Goal: Information Seeking & Learning: Find specific page/section

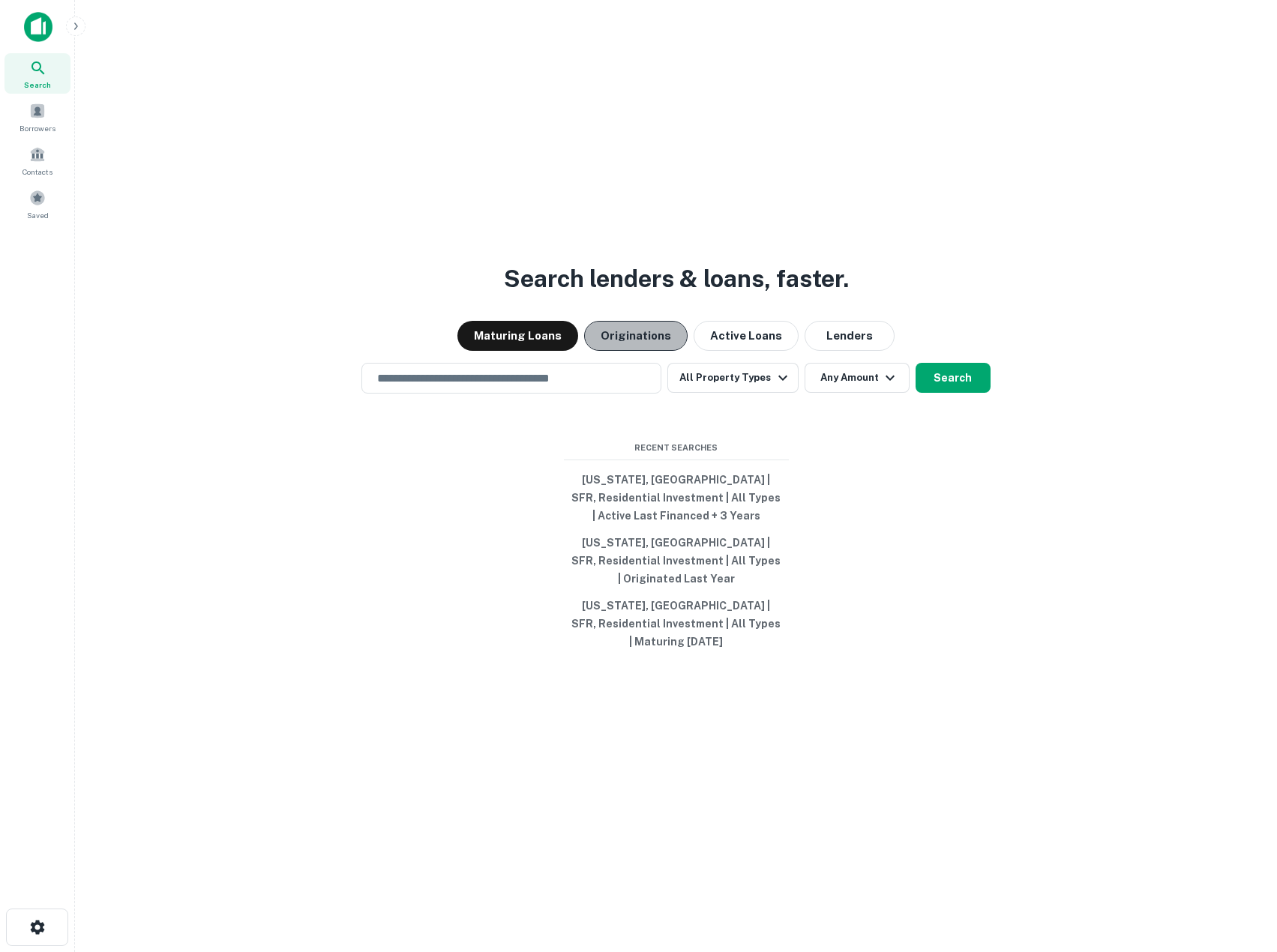
click at [648, 334] on button "Originations" at bounding box center [636, 335] width 103 height 30
click at [714, 343] on button "Active Loans" at bounding box center [746, 335] width 105 height 30
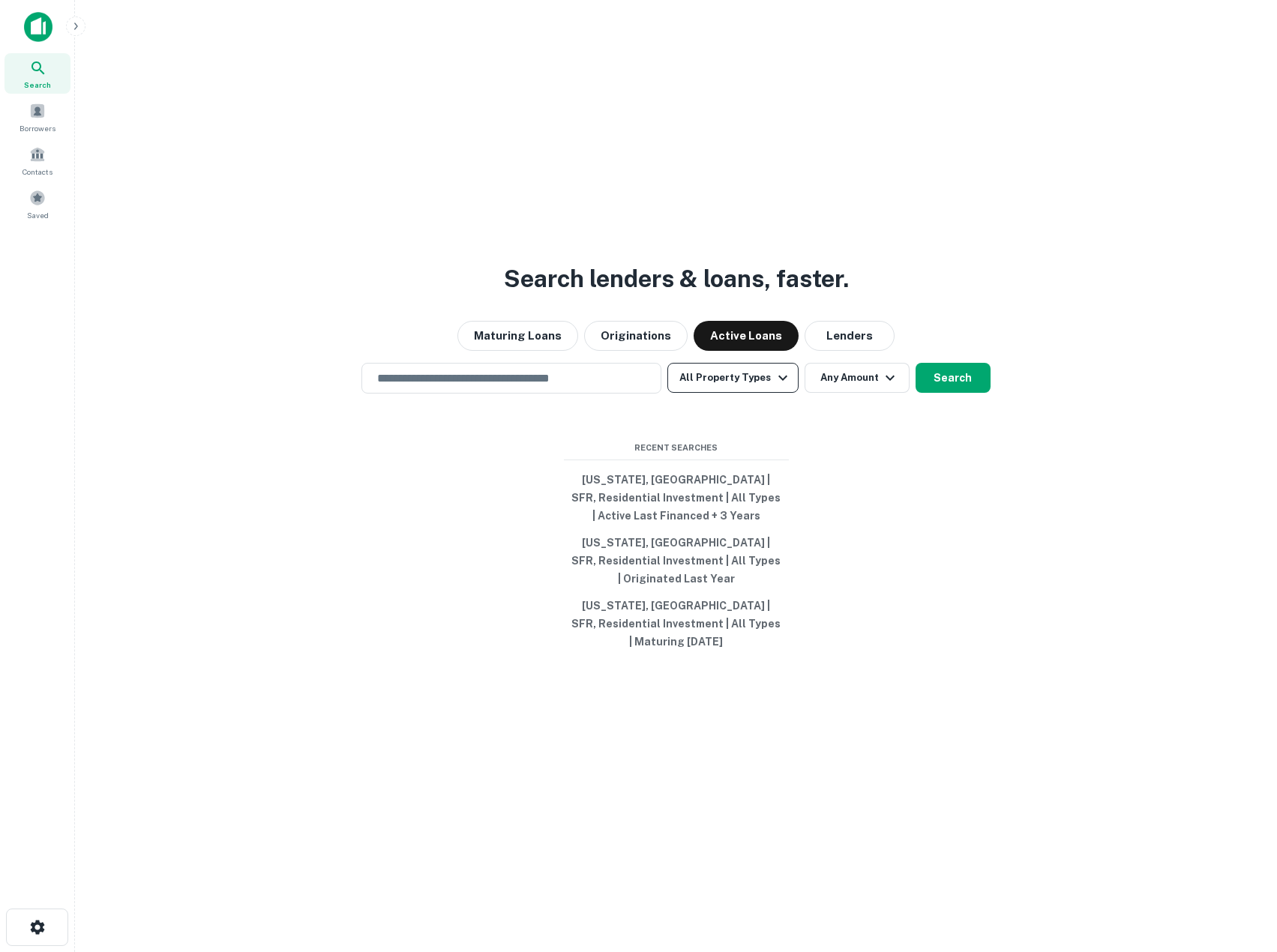
click at [712, 385] on button "All Property Types" at bounding box center [733, 378] width 130 height 30
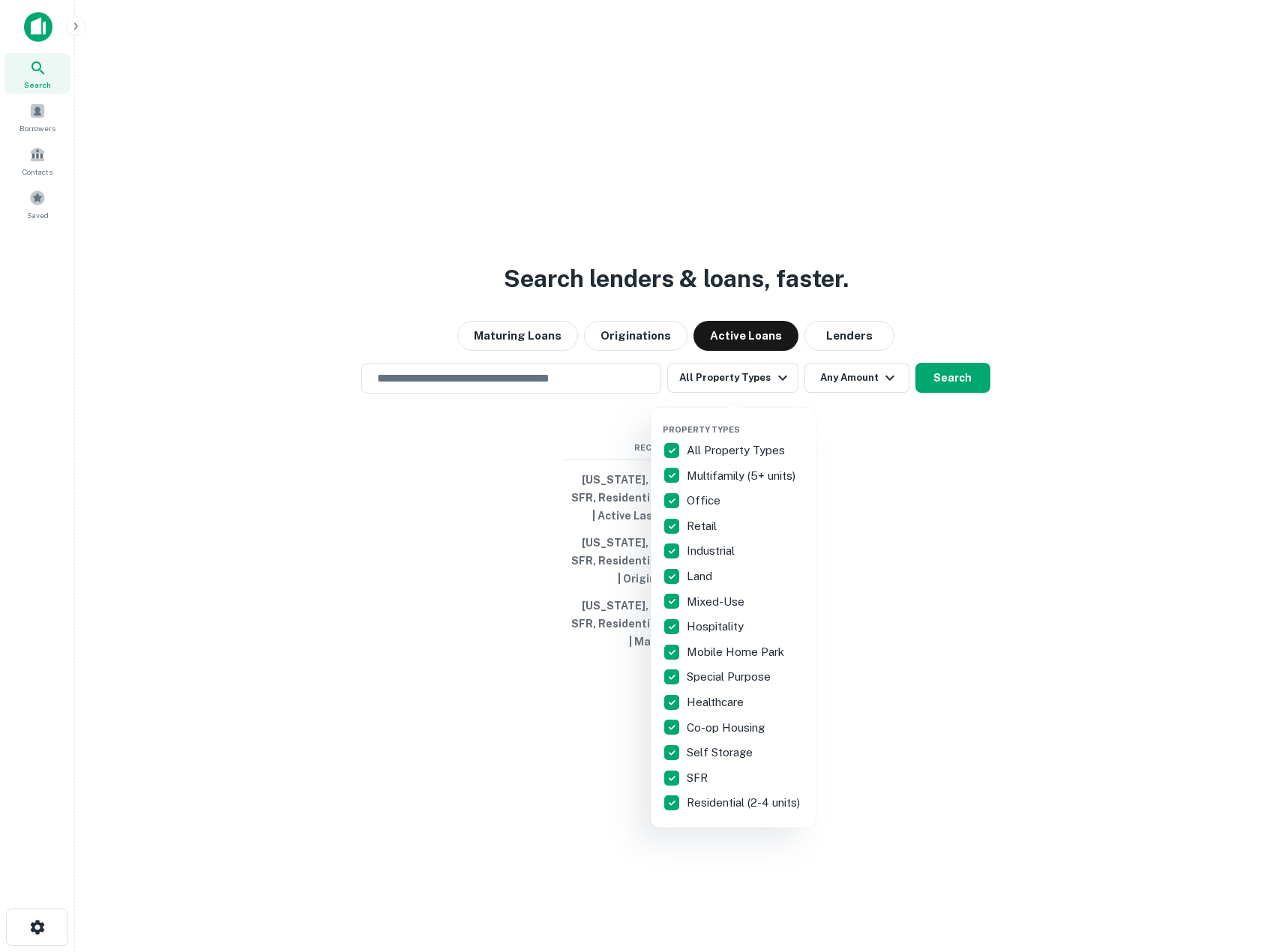
click at [695, 448] on p "All Property Types" at bounding box center [737, 451] width 101 height 18
click at [699, 777] on p "SFR" at bounding box center [698, 778] width 24 height 18
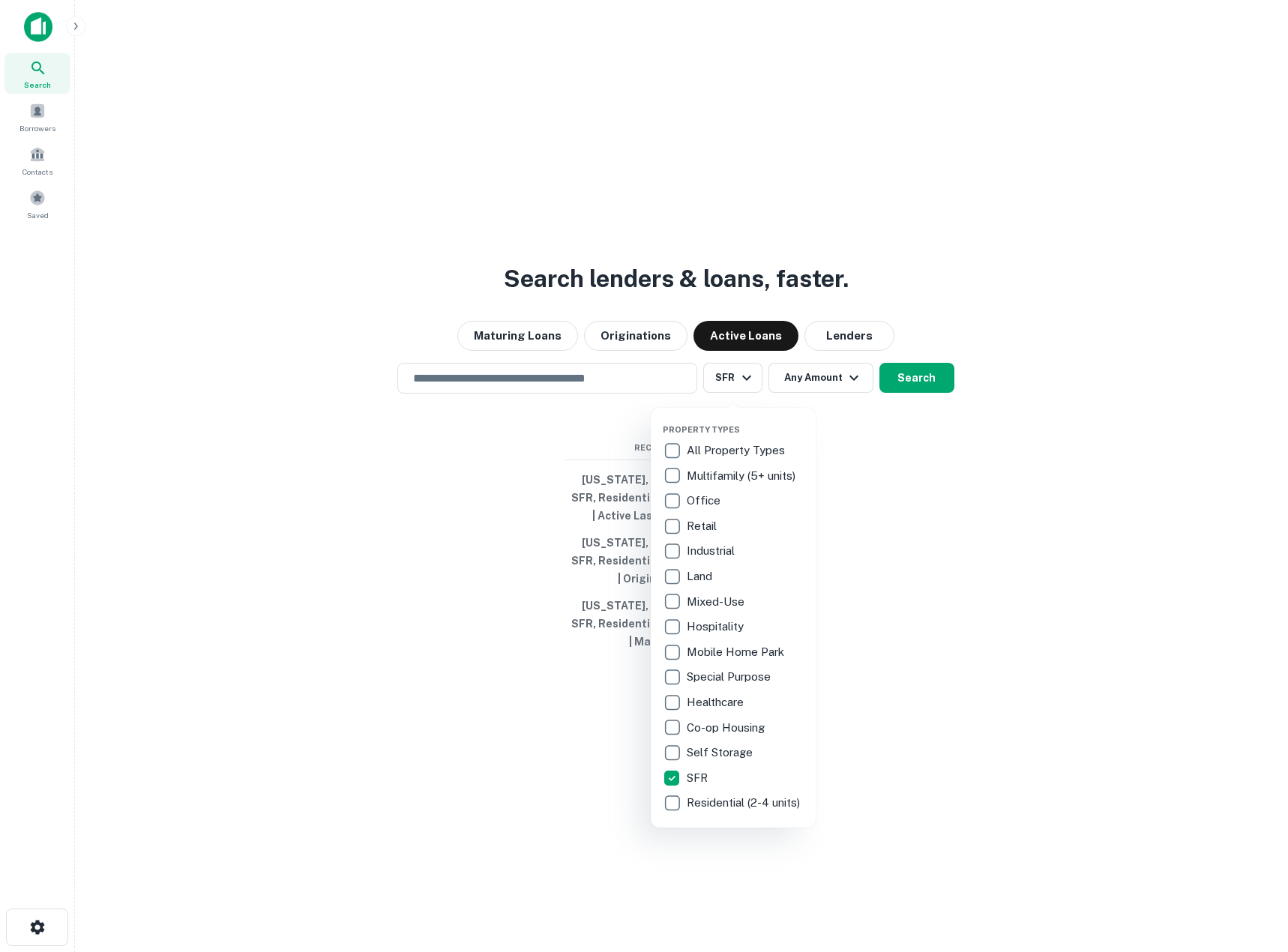
click at [727, 812] on p "Residential (2-4 units)" at bounding box center [744, 803] width 116 height 18
click at [387, 669] on div at bounding box center [644, 476] width 1288 height 952
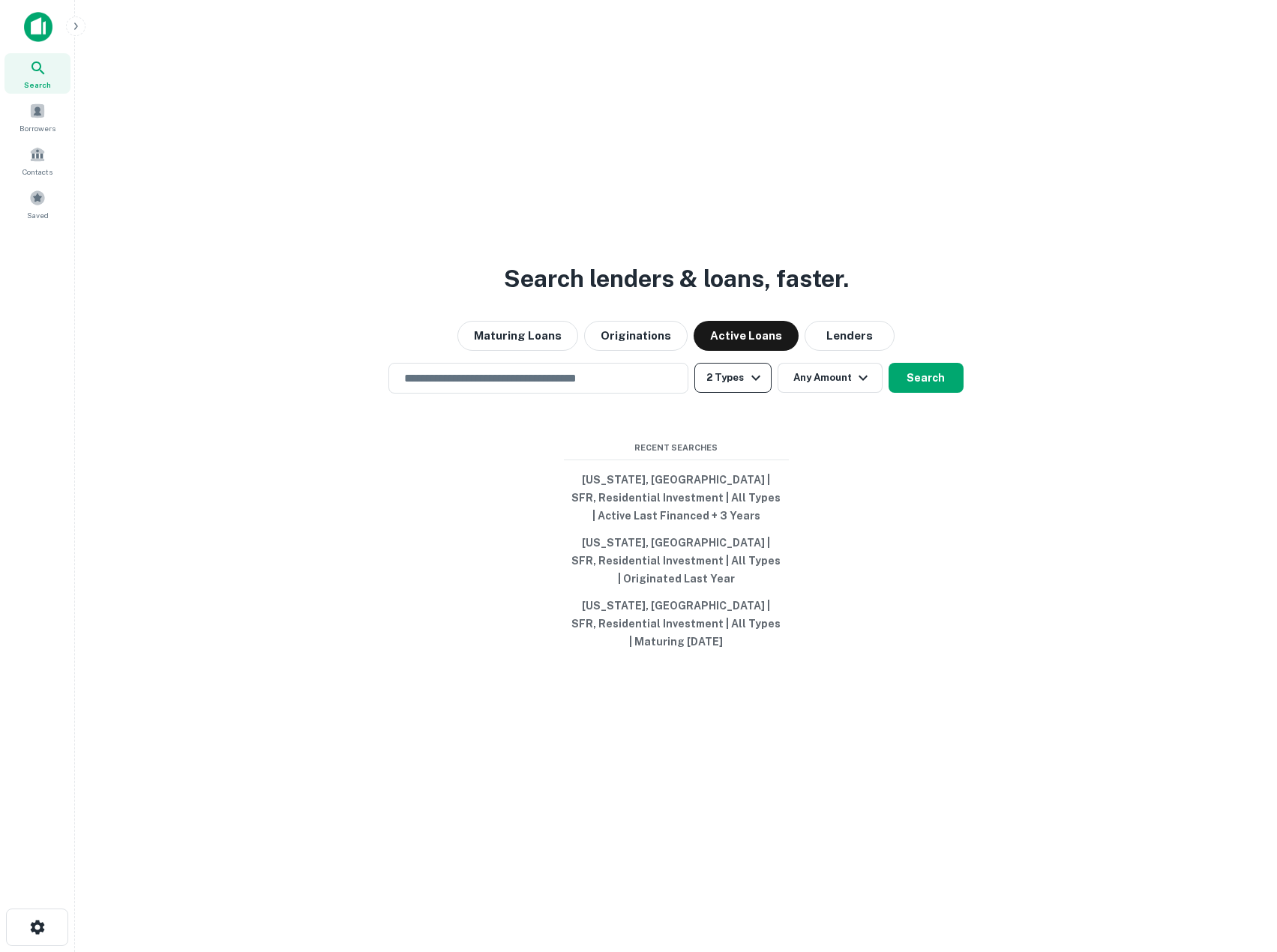
click at [713, 386] on button "2 Types" at bounding box center [733, 378] width 77 height 30
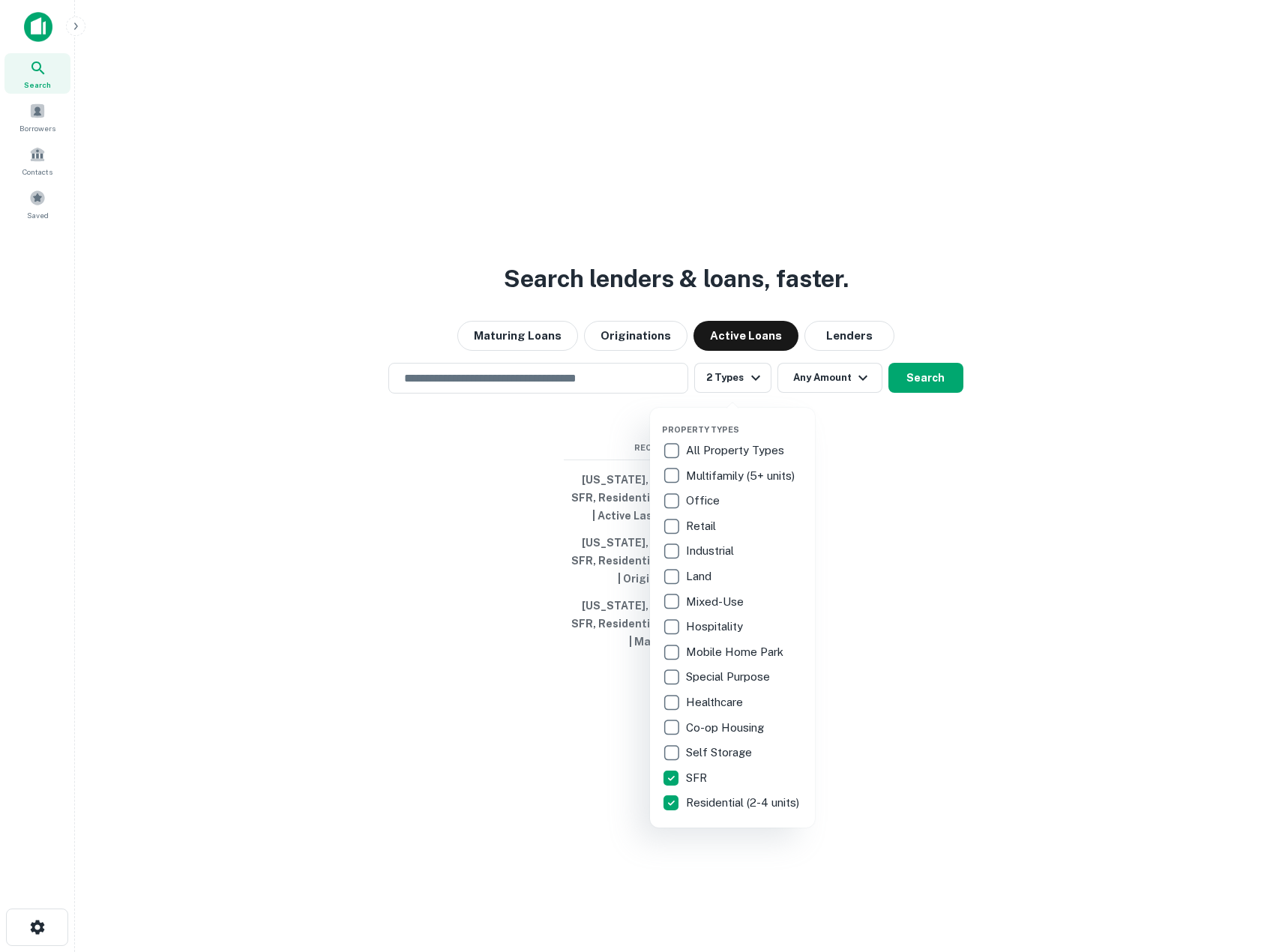
click at [715, 383] on div at bounding box center [644, 476] width 1288 height 952
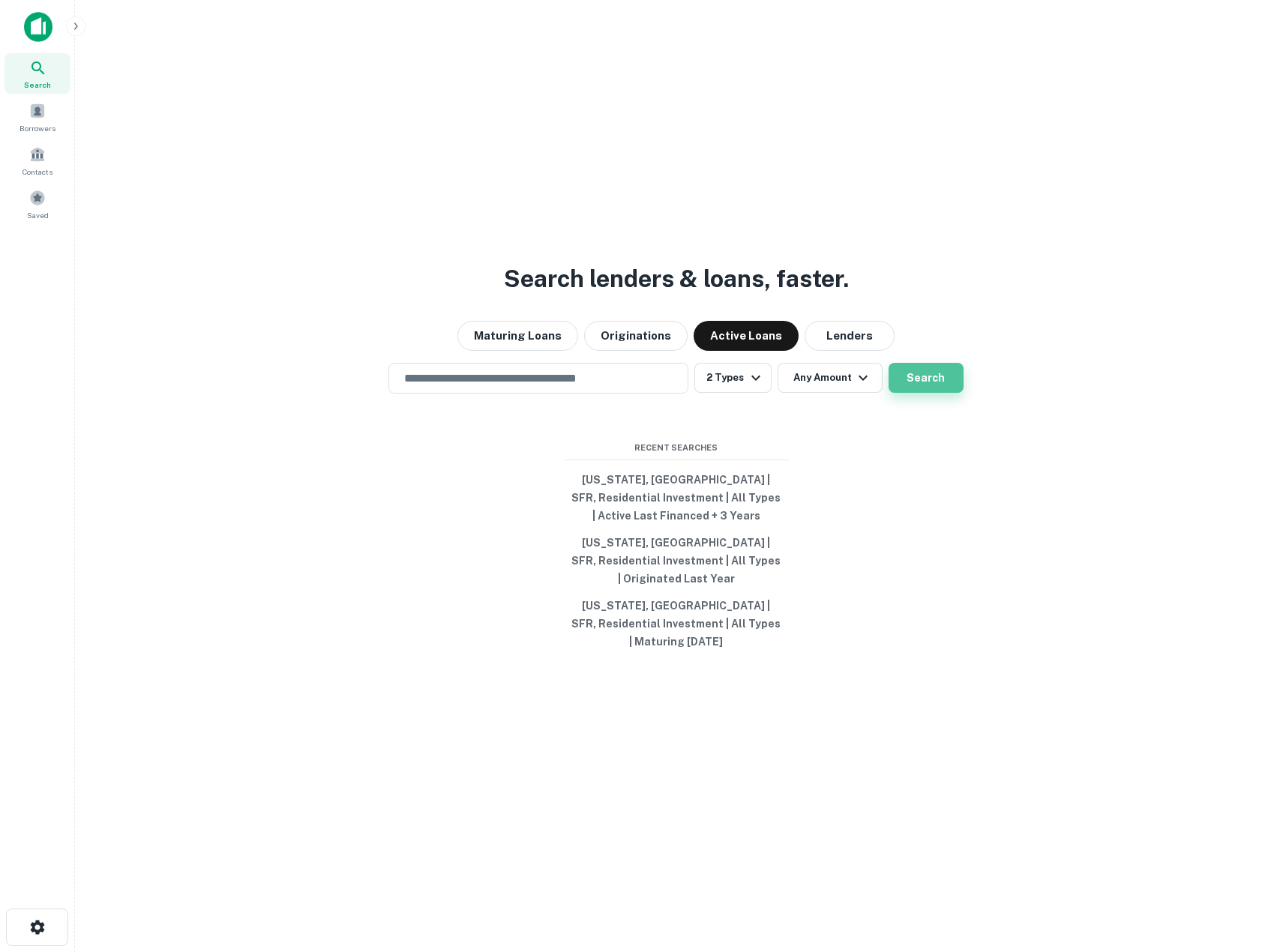
click at [949, 391] on button "Search" at bounding box center [926, 378] width 75 height 30
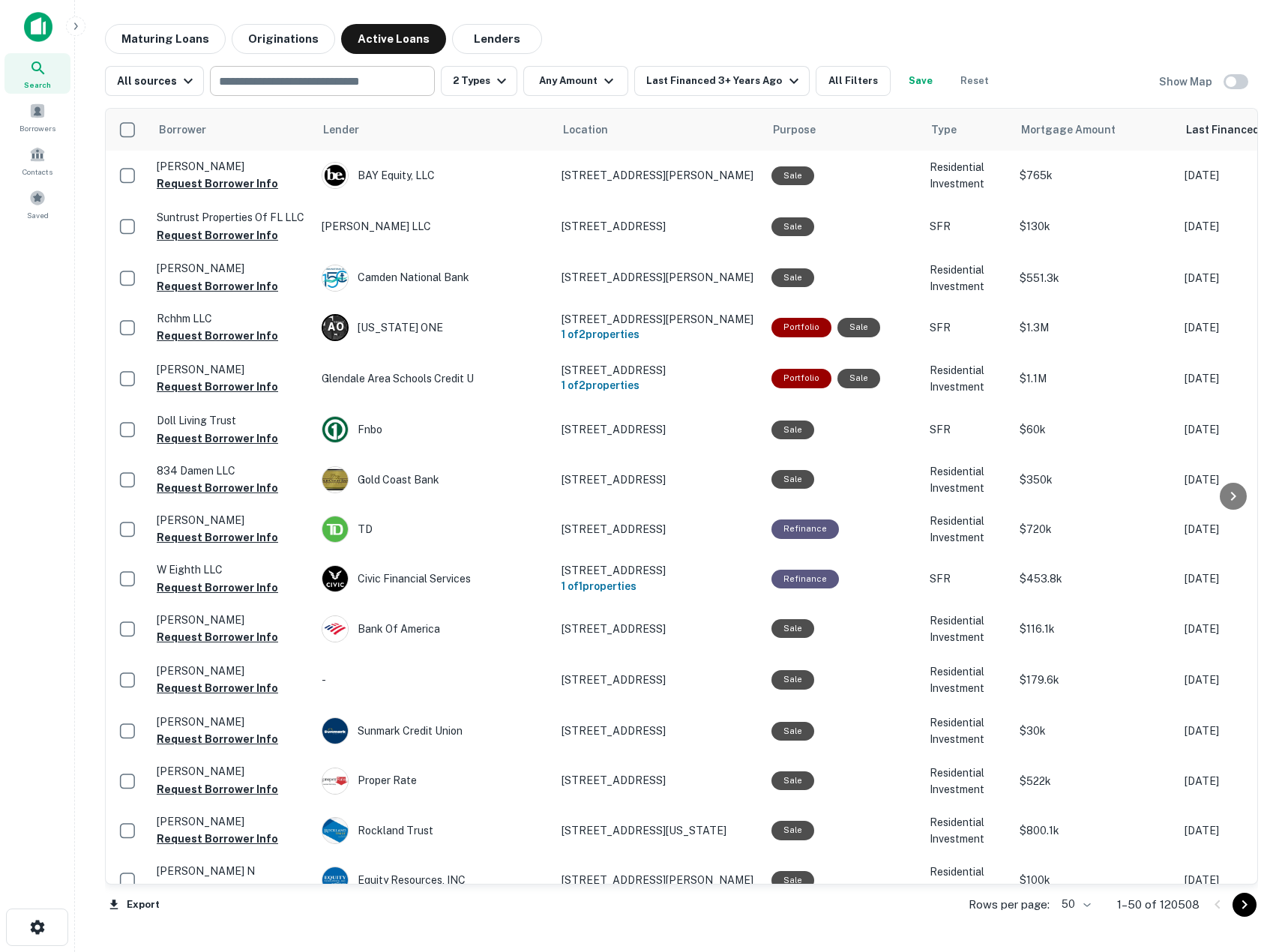
click at [345, 85] on input "text" at bounding box center [321, 81] width 214 height 21
type input "**********"
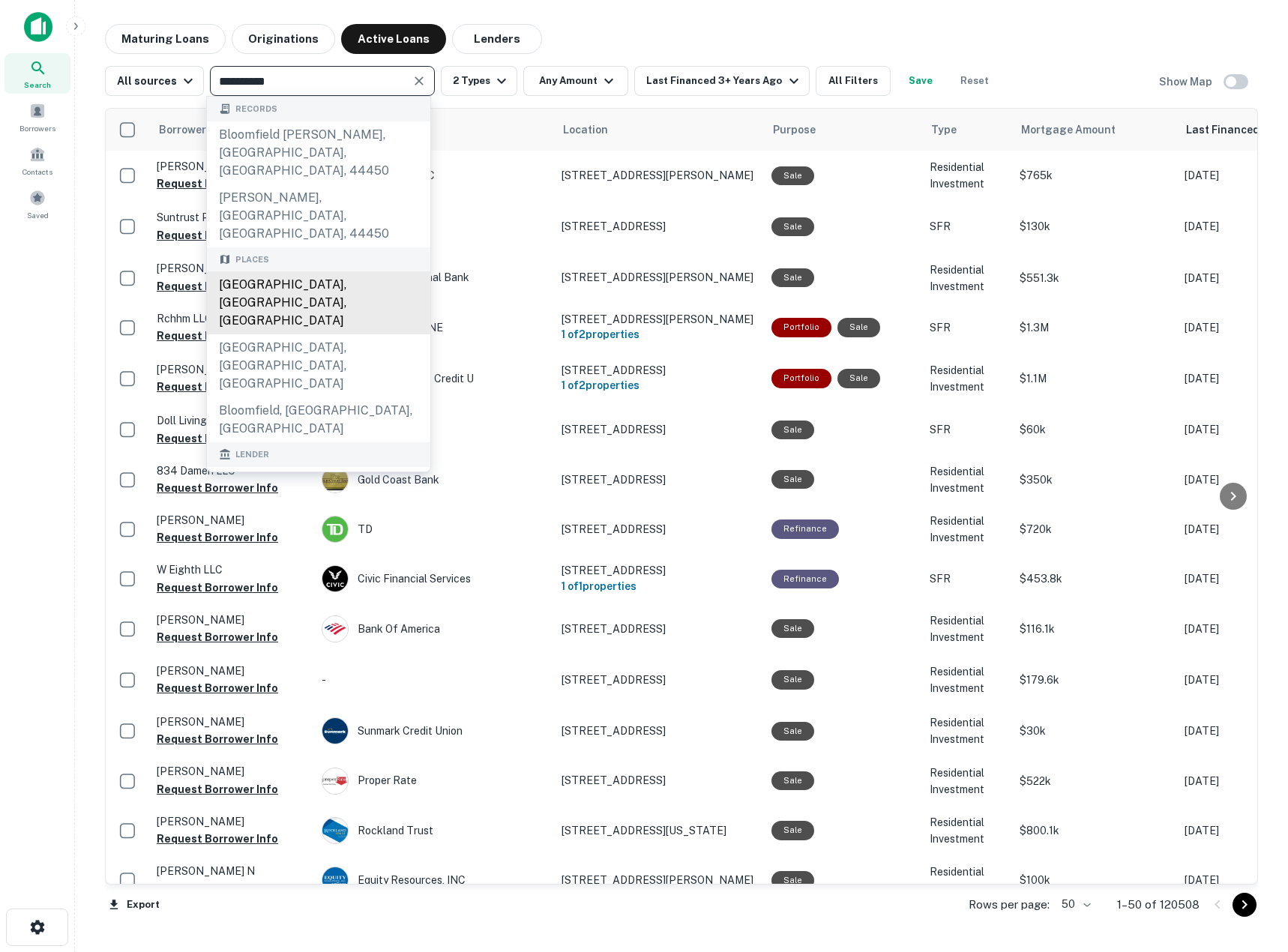
click at [345, 272] on div "[GEOGRAPHIC_DATA], [GEOGRAPHIC_DATA], [GEOGRAPHIC_DATA]" at bounding box center [318, 303] width 224 height 63
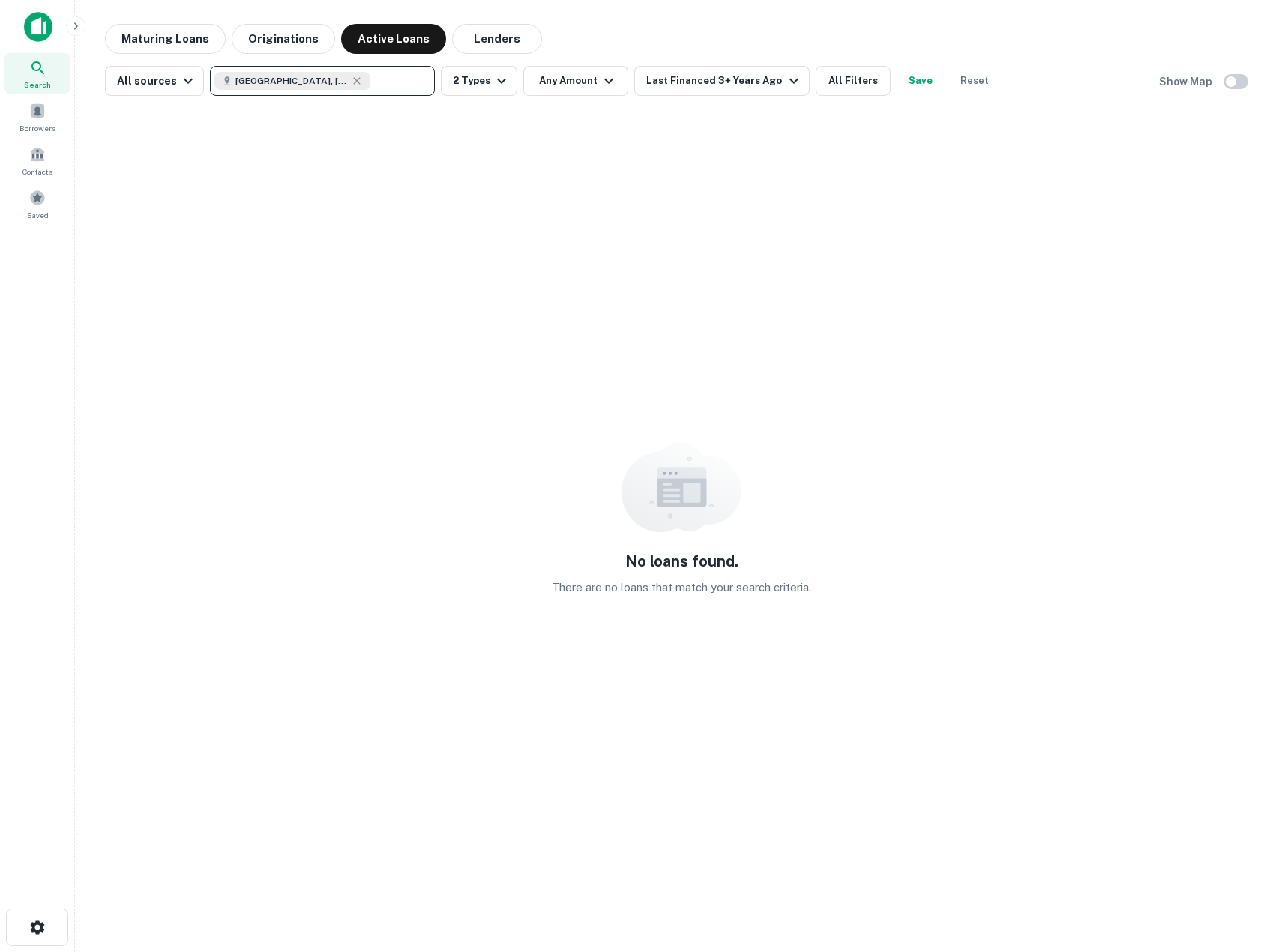
click at [330, 82] on span "[GEOGRAPHIC_DATA], [GEOGRAPHIC_DATA]" at bounding box center [291, 81] width 112 height 14
click at [360, 83] on div "[GEOGRAPHIC_DATA], [GEOGRAPHIC_DATA]" at bounding box center [293, 81] width 156 height 18
click at [355, 80] on icon at bounding box center [357, 81] width 7 height 7
click at [360, 82] on input "text" at bounding box center [321, 81] width 214 height 21
type input "*****"
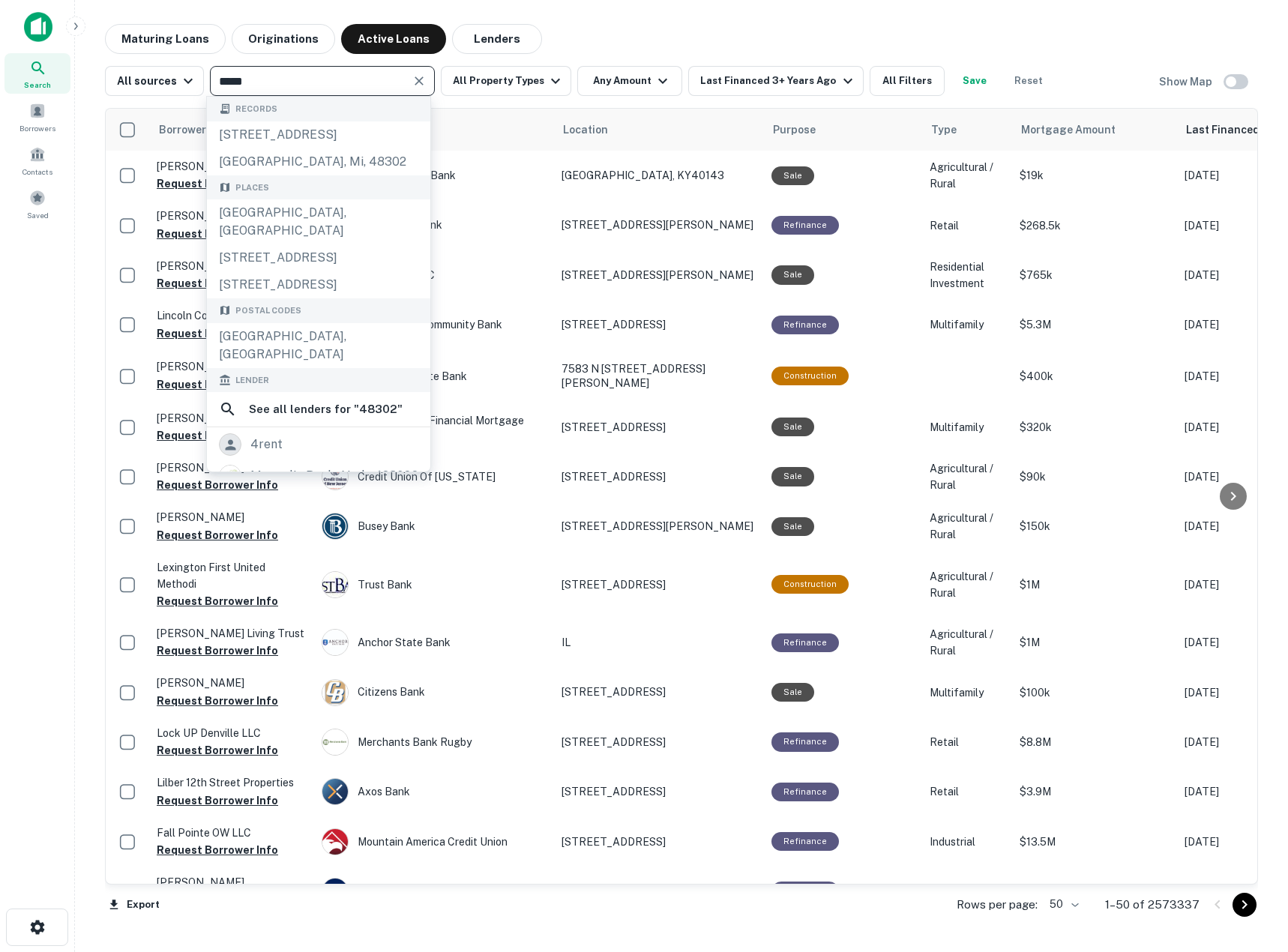
click at [119, 62] on div "All sources ***** ​ All Property Types Any Amount Last Financed 3+ Years Ago Al…" at bounding box center [681, 75] width 1153 height 42
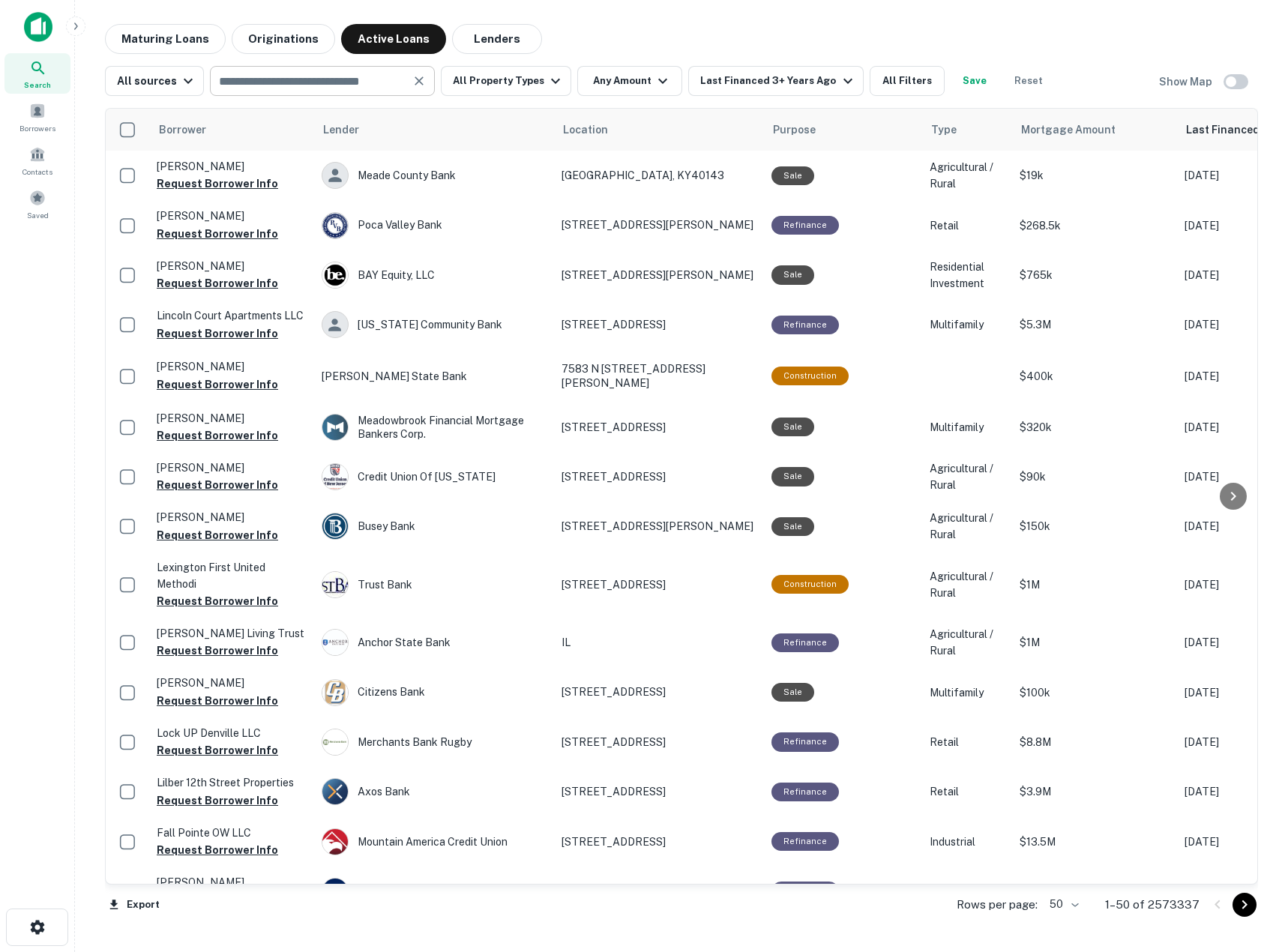
click at [278, 67] on div "​" at bounding box center [322, 81] width 225 height 30
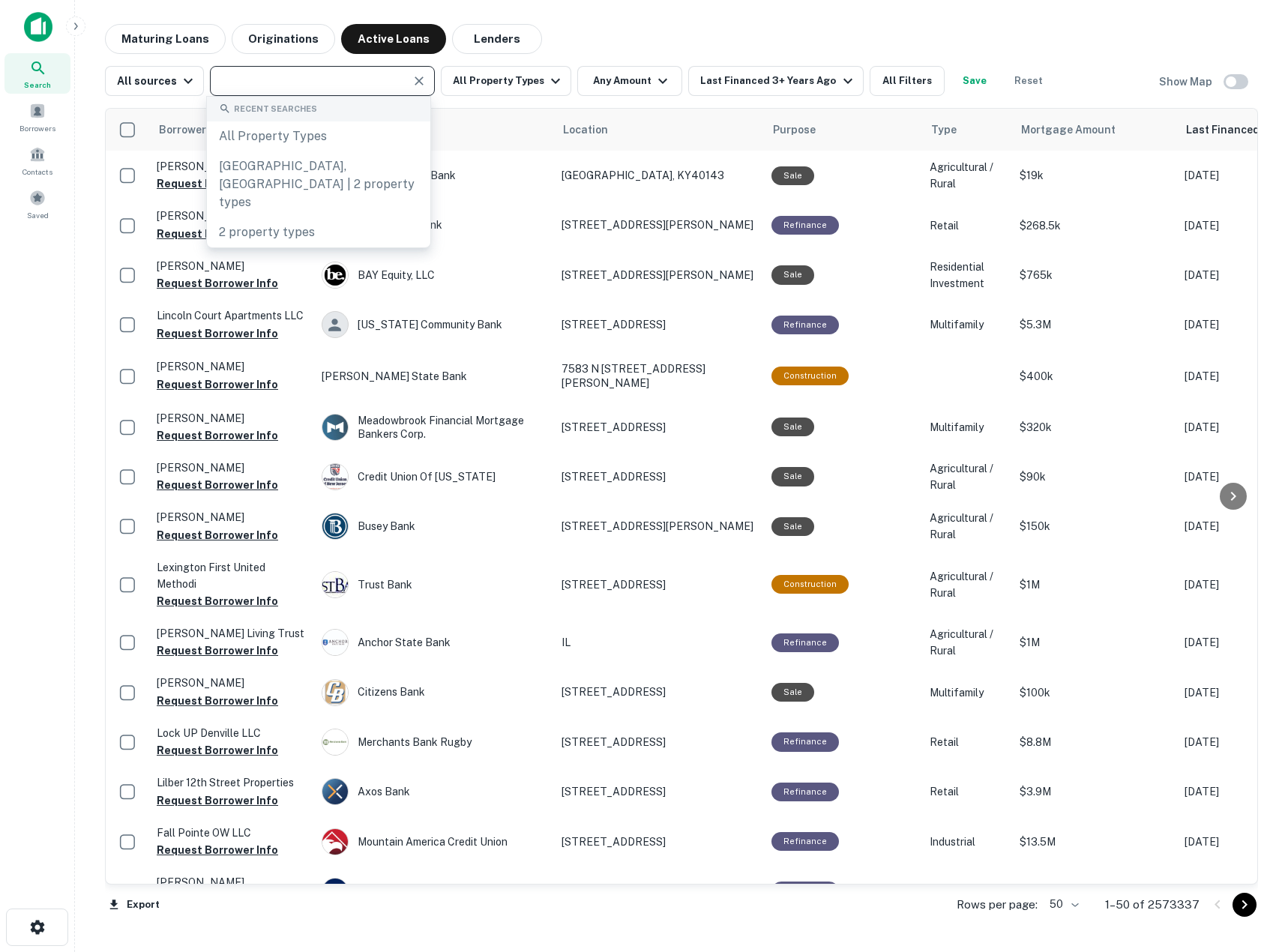
click at [413, 81] on icon "Clear" at bounding box center [419, 81] width 15 height 15
click at [342, 82] on input "text" at bounding box center [321, 81] width 214 height 21
click at [886, 81] on button "All Filters" at bounding box center [907, 81] width 75 height 30
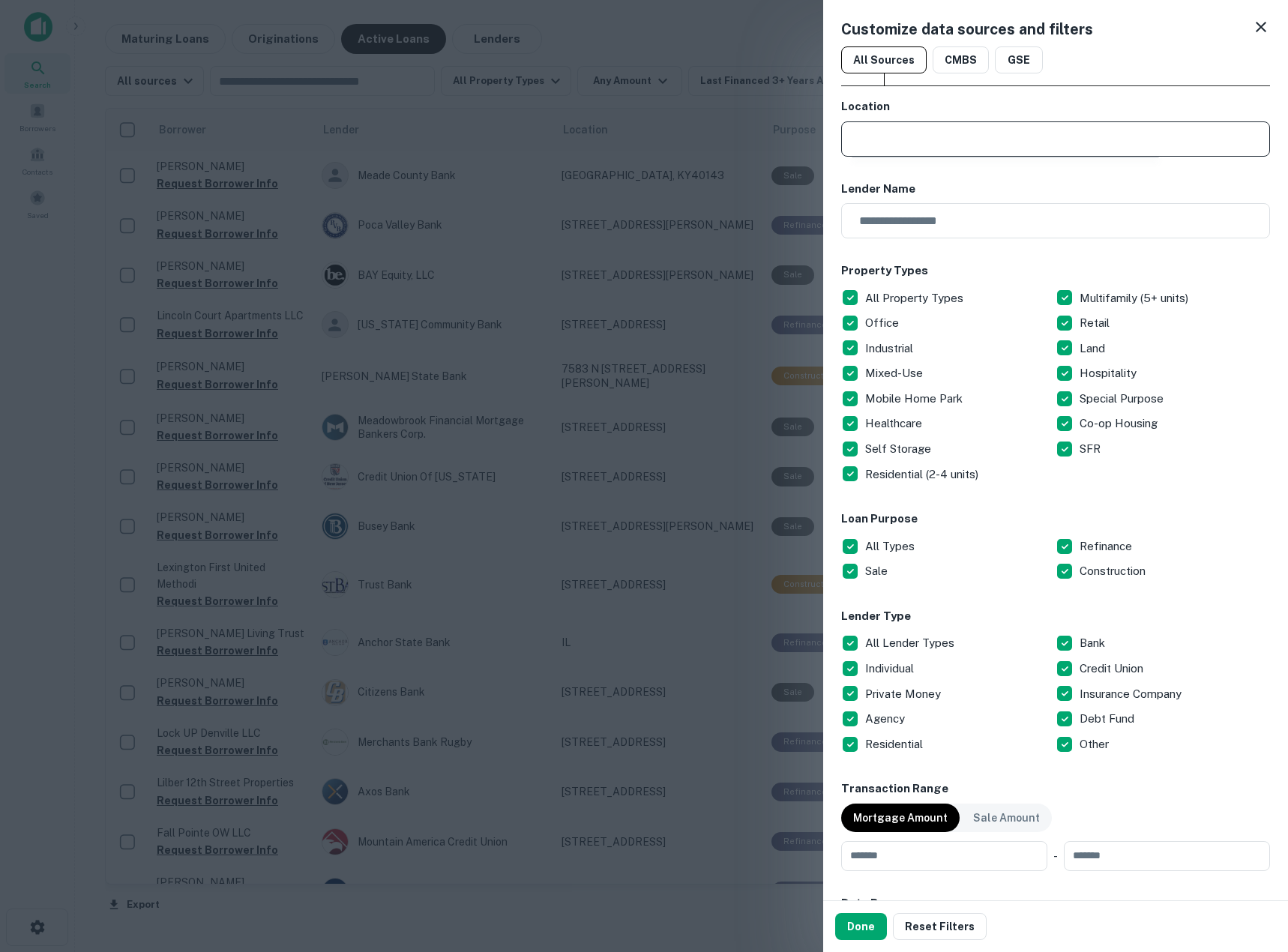
click at [893, 129] on input "text" at bounding box center [1061, 138] width 418 height 35
type input "*****"
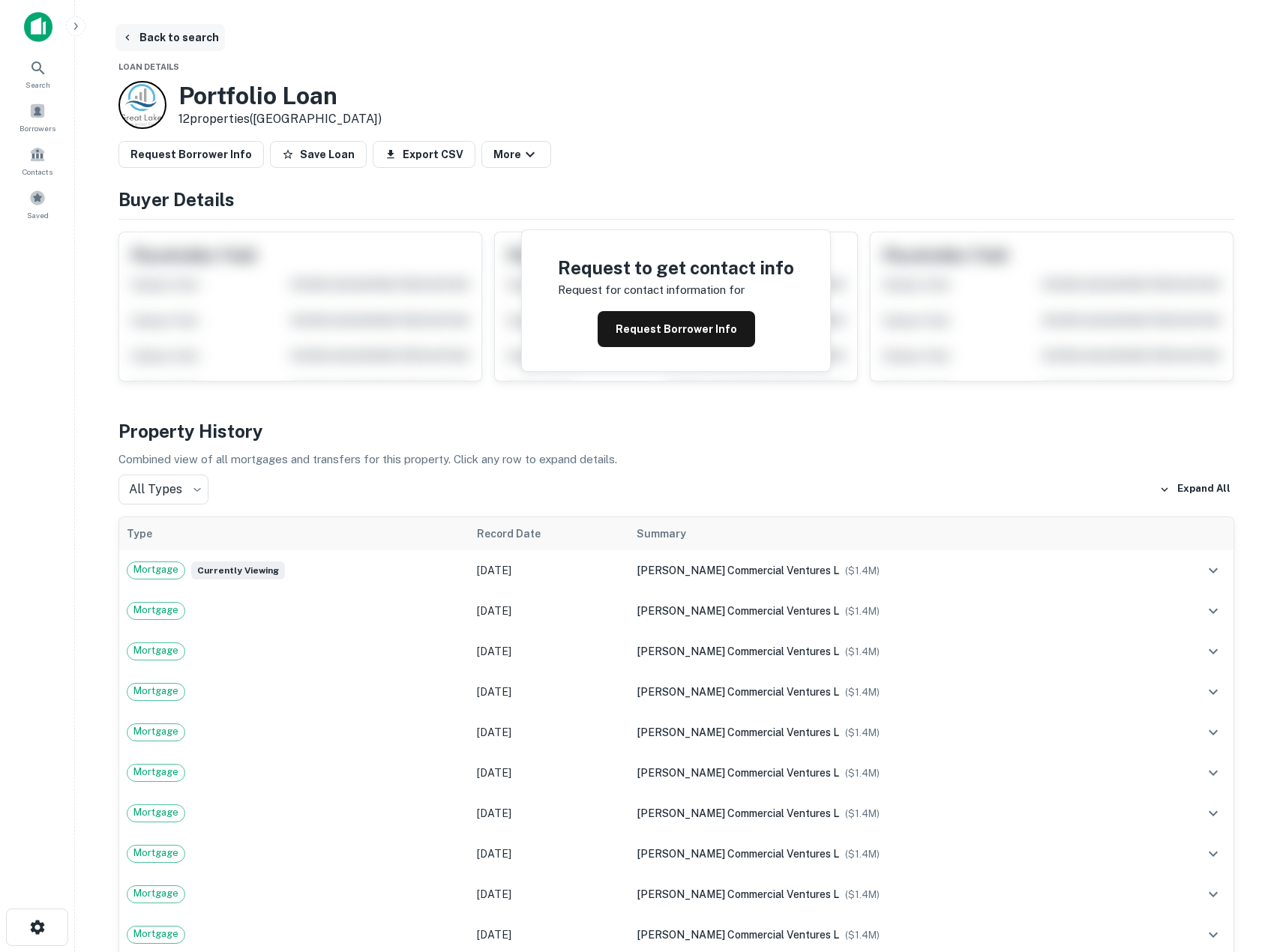
click at [153, 32] on button "Back to search" at bounding box center [170, 37] width 110 height 27
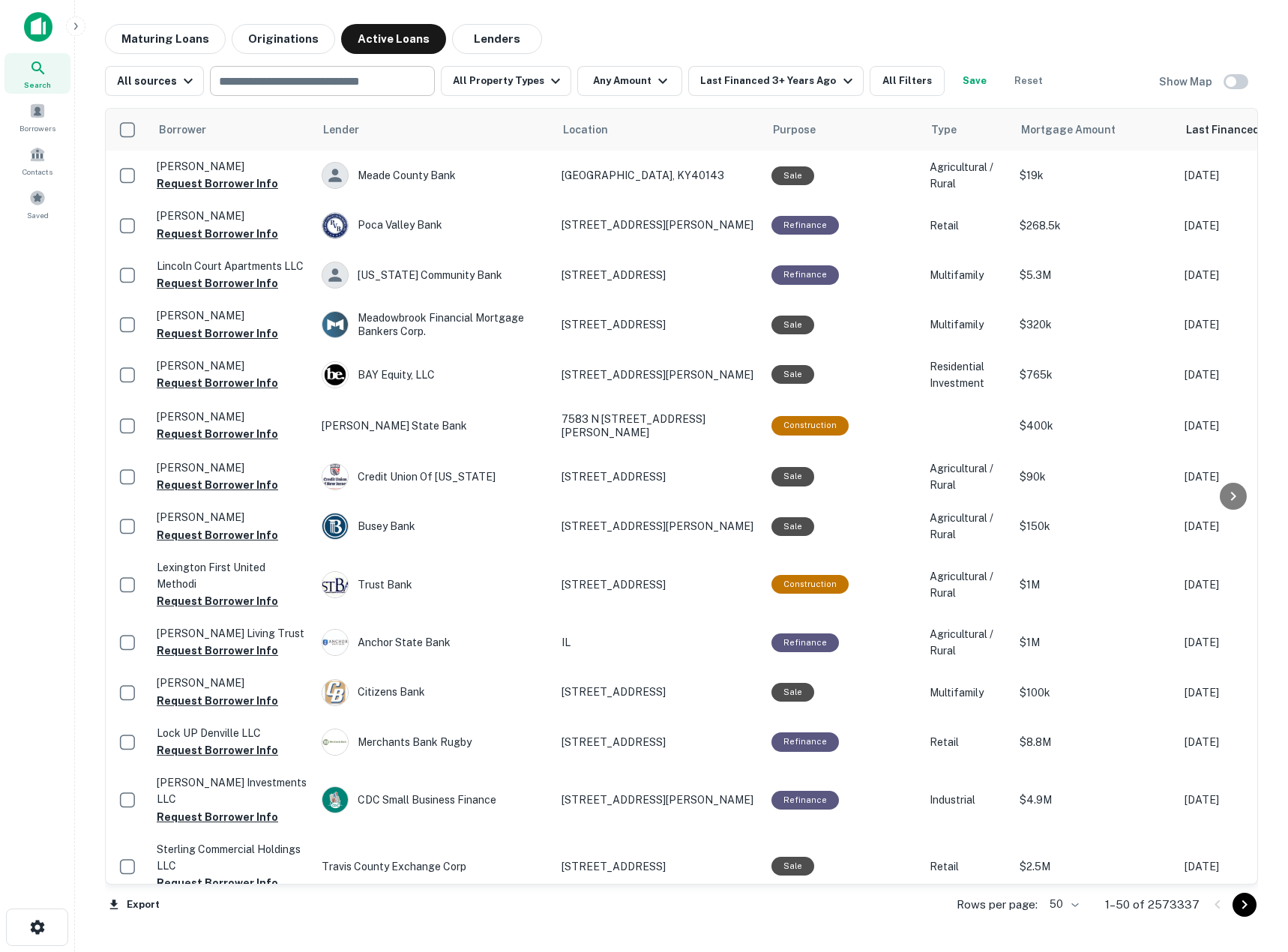
click at [329, 66] on div "​" at bounding box center [322, 81] width 225 height 30
